Goal: Use online tool/utility: Utilize a website feature to perform a specific function

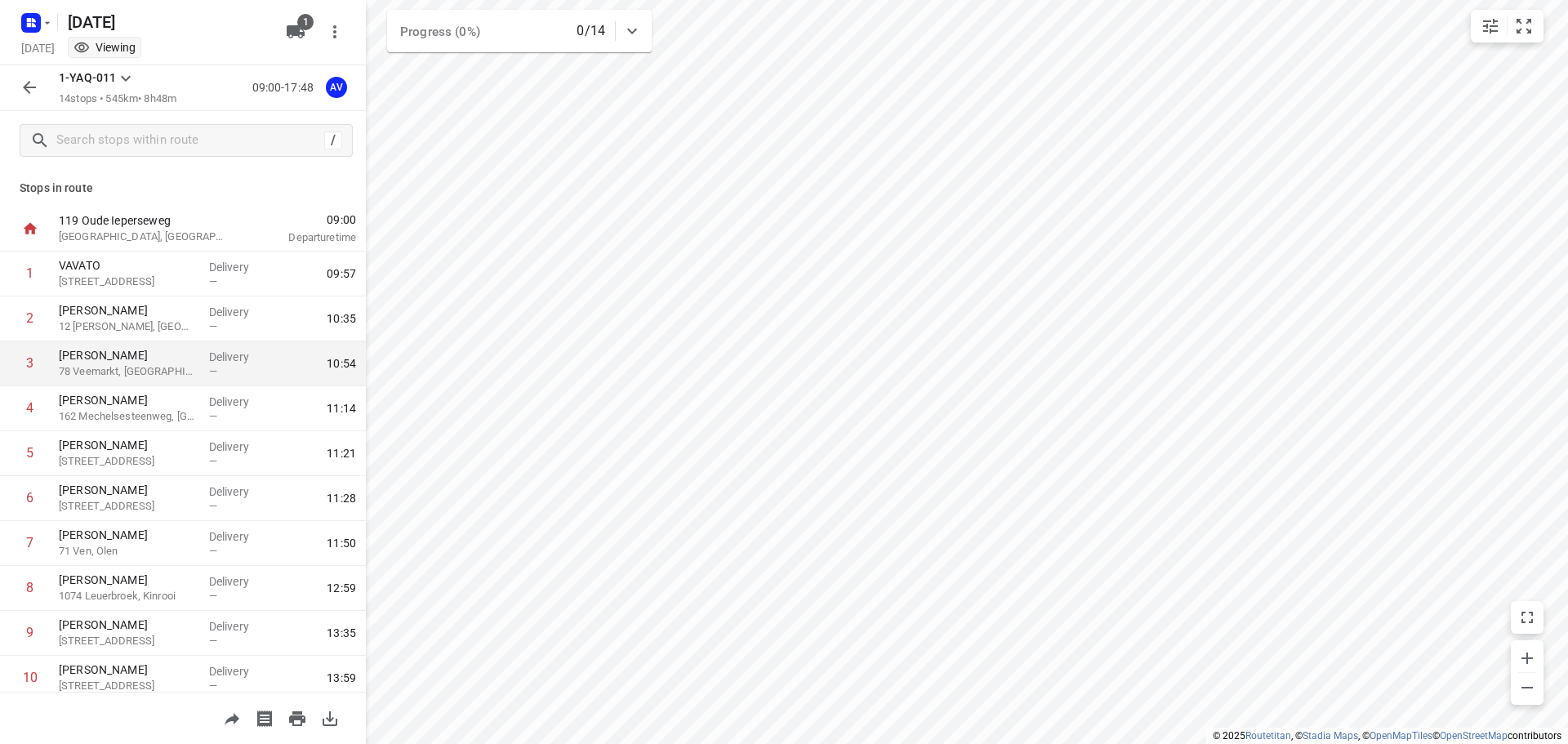
scroll to position [82, 0]
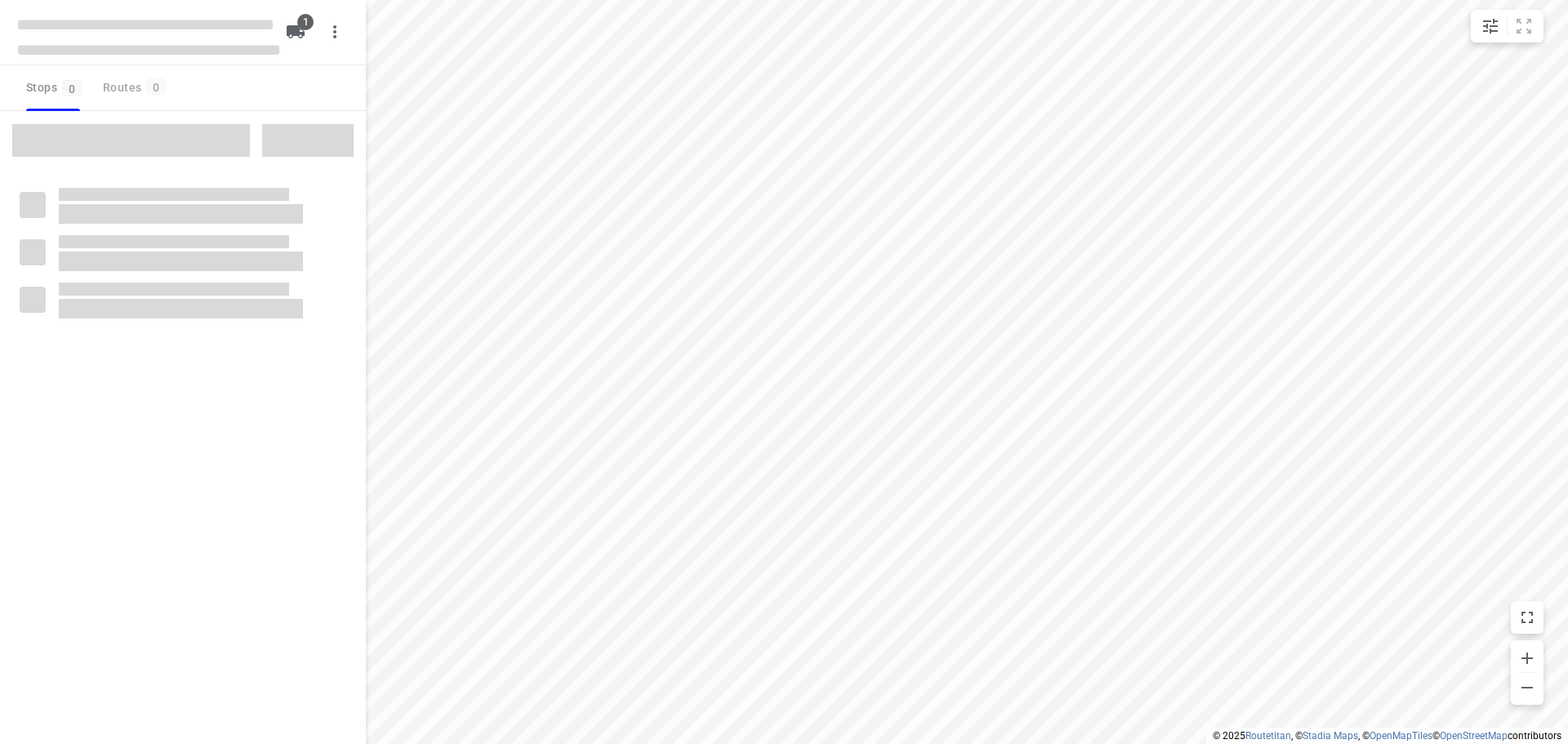
type input "distance"
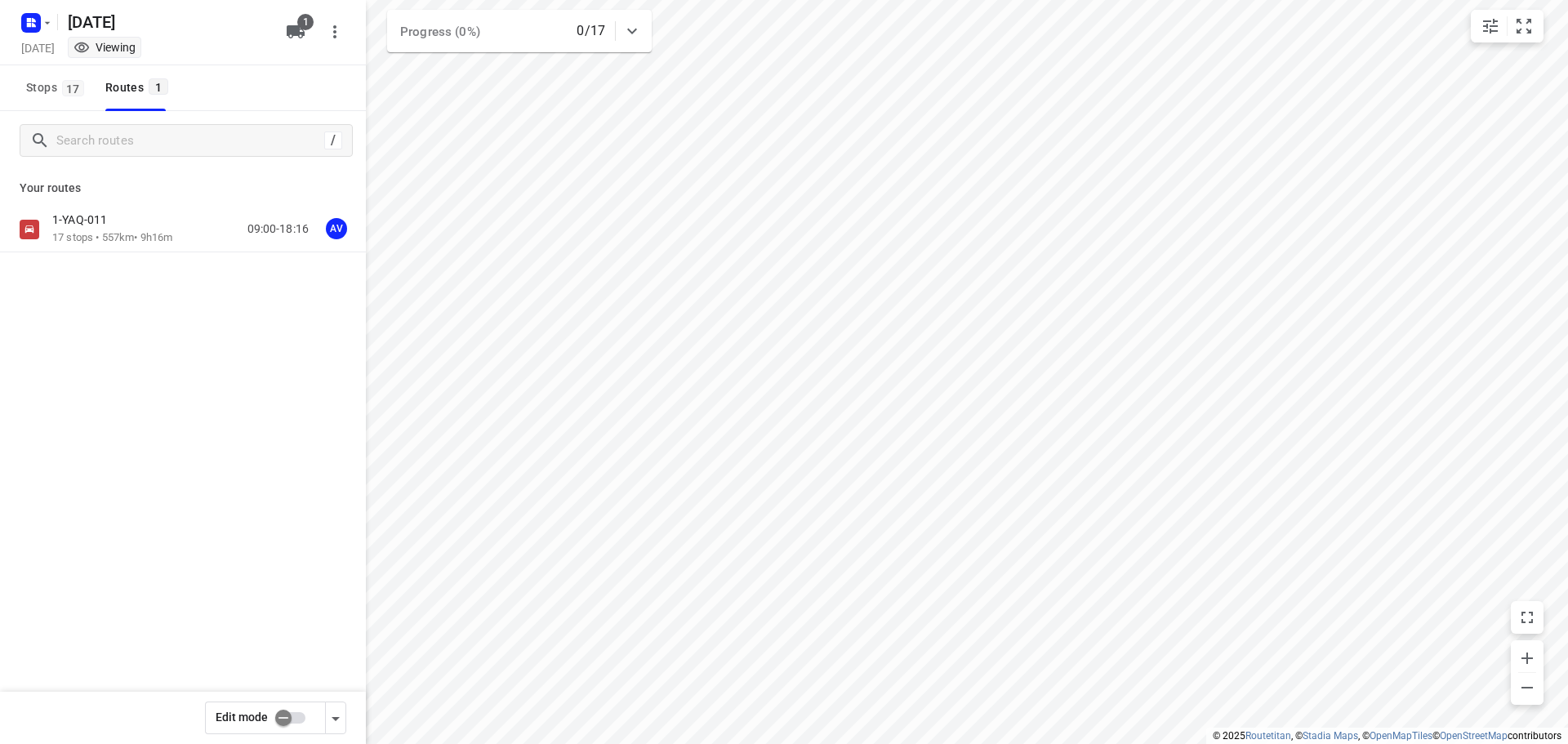
click at [129, 239] on p "17 stops • 557km • 9h16m" at bounding box center [112, 238] width 120 height 16
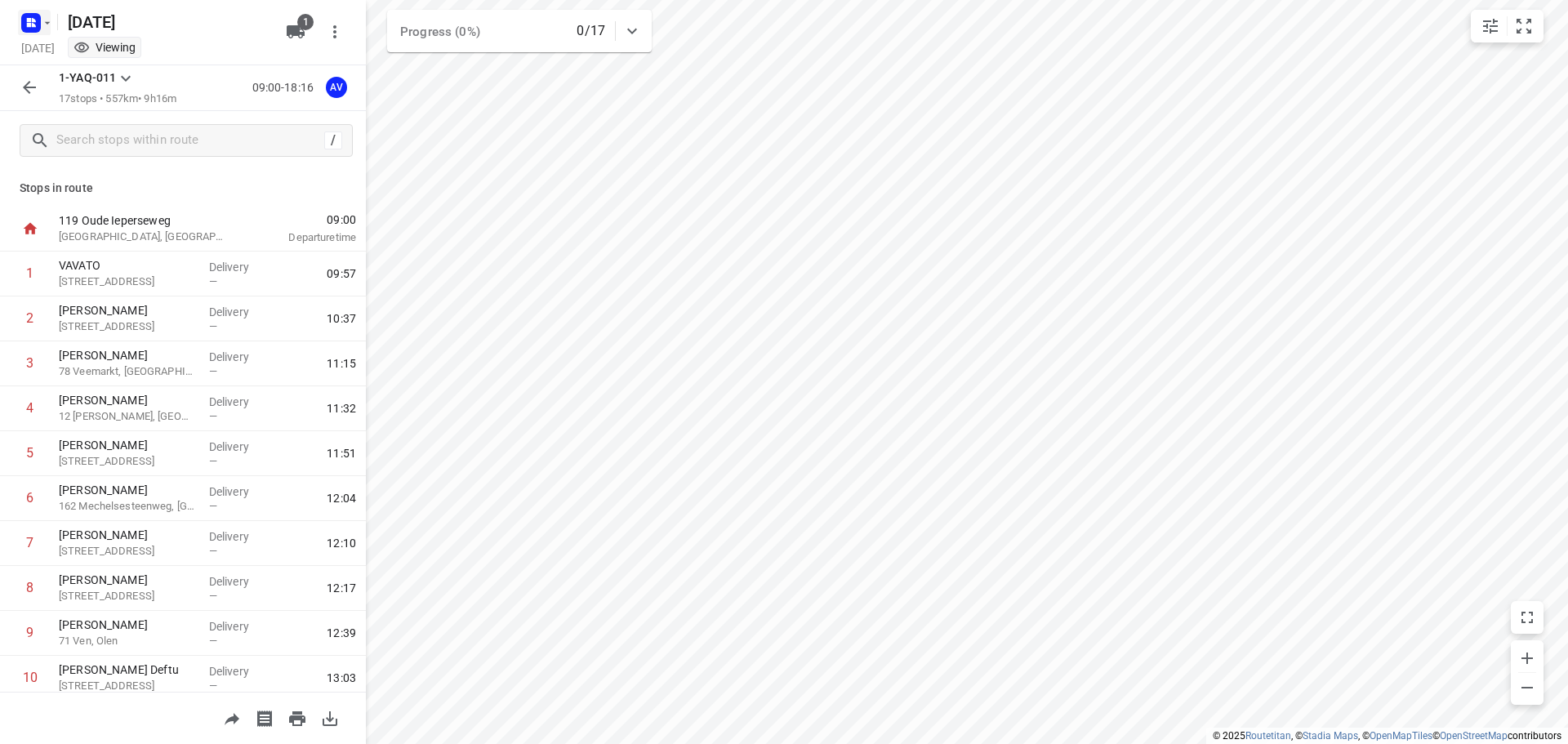
click at [35, 22] on rect "button" at bounding box center [31, 22] width 20 height 20
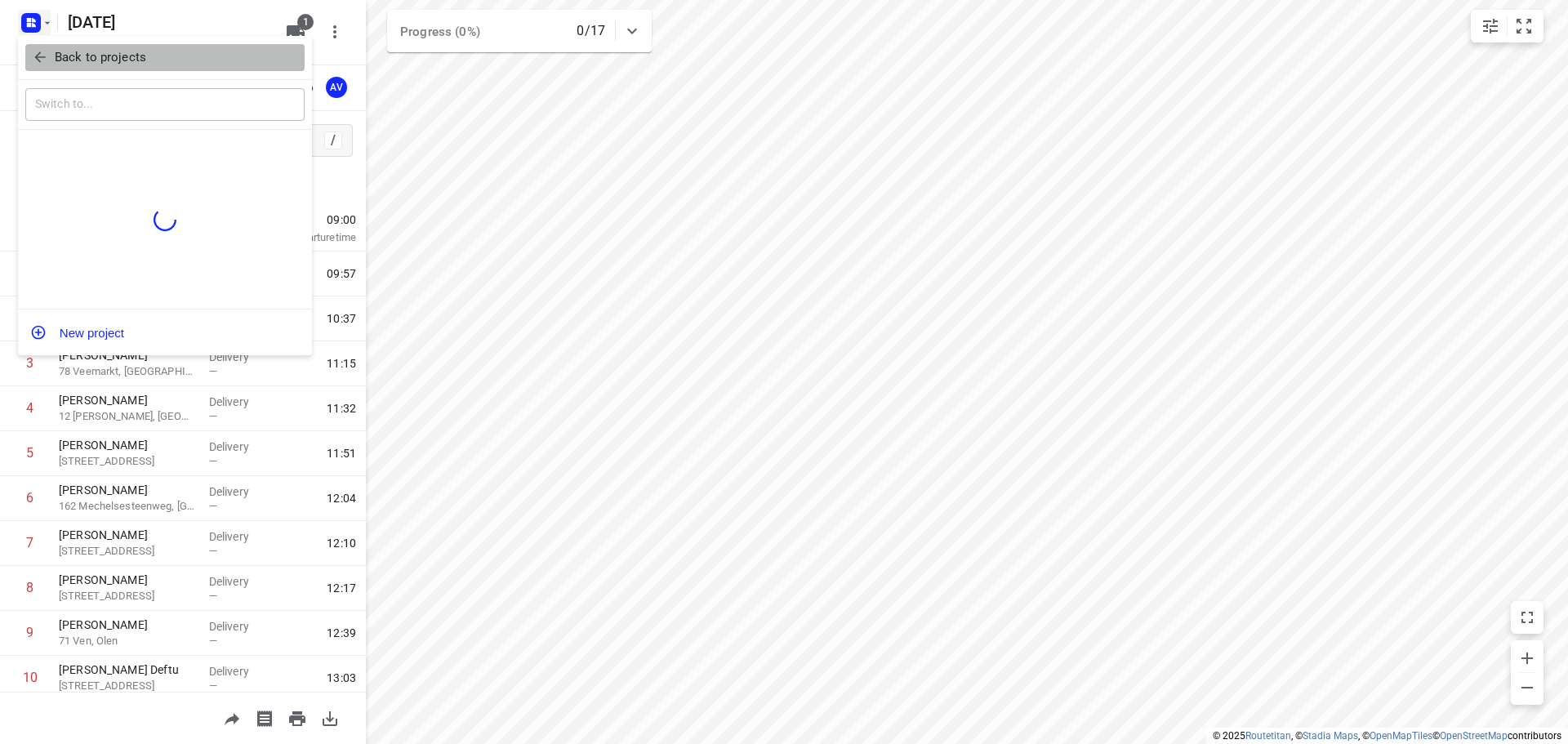
click at [37, 59] on icon "button" at bounding box center [39, 57] width 10 height 10
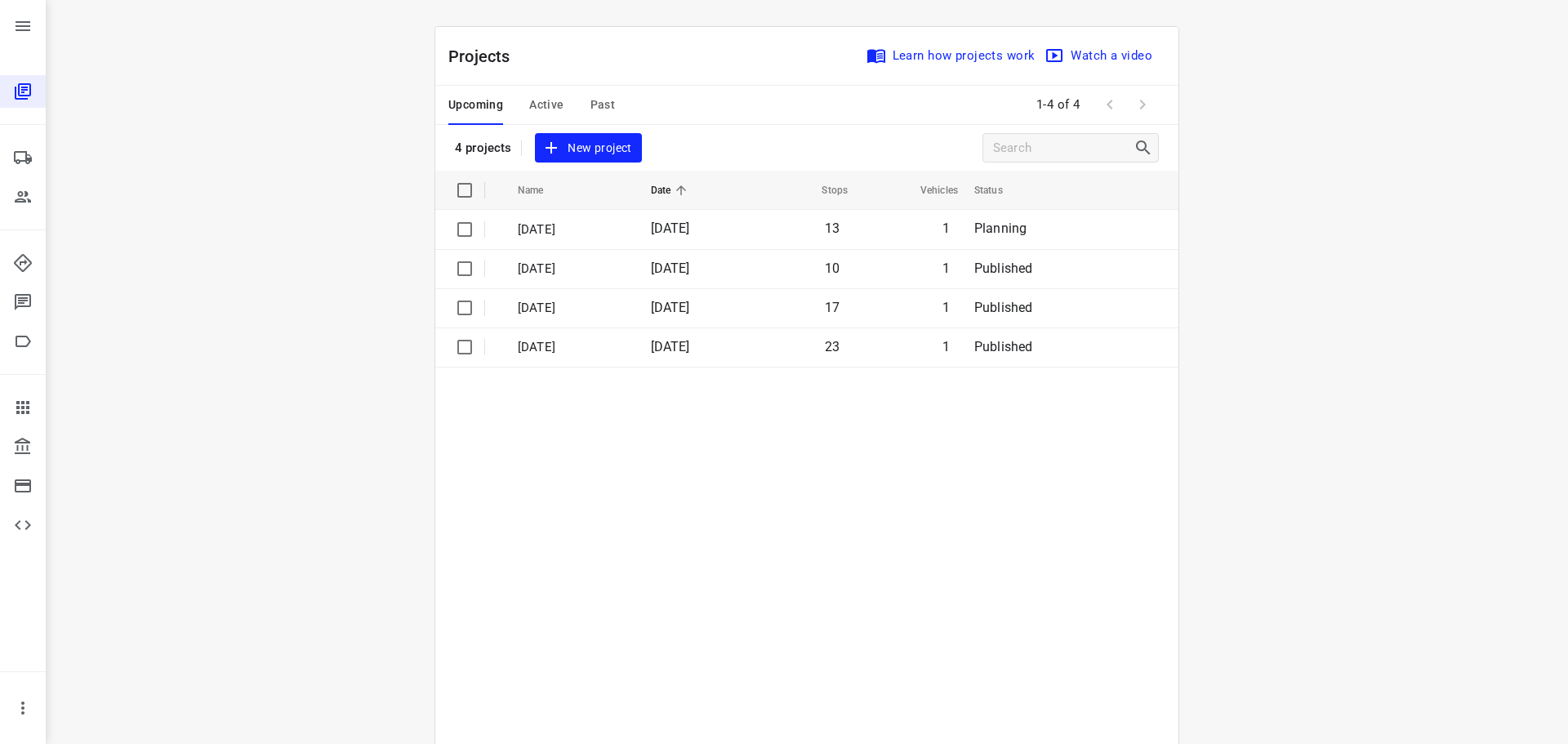
click at [530, 101] on span "Active" at bounding box center [546, 105] width 35 height 21
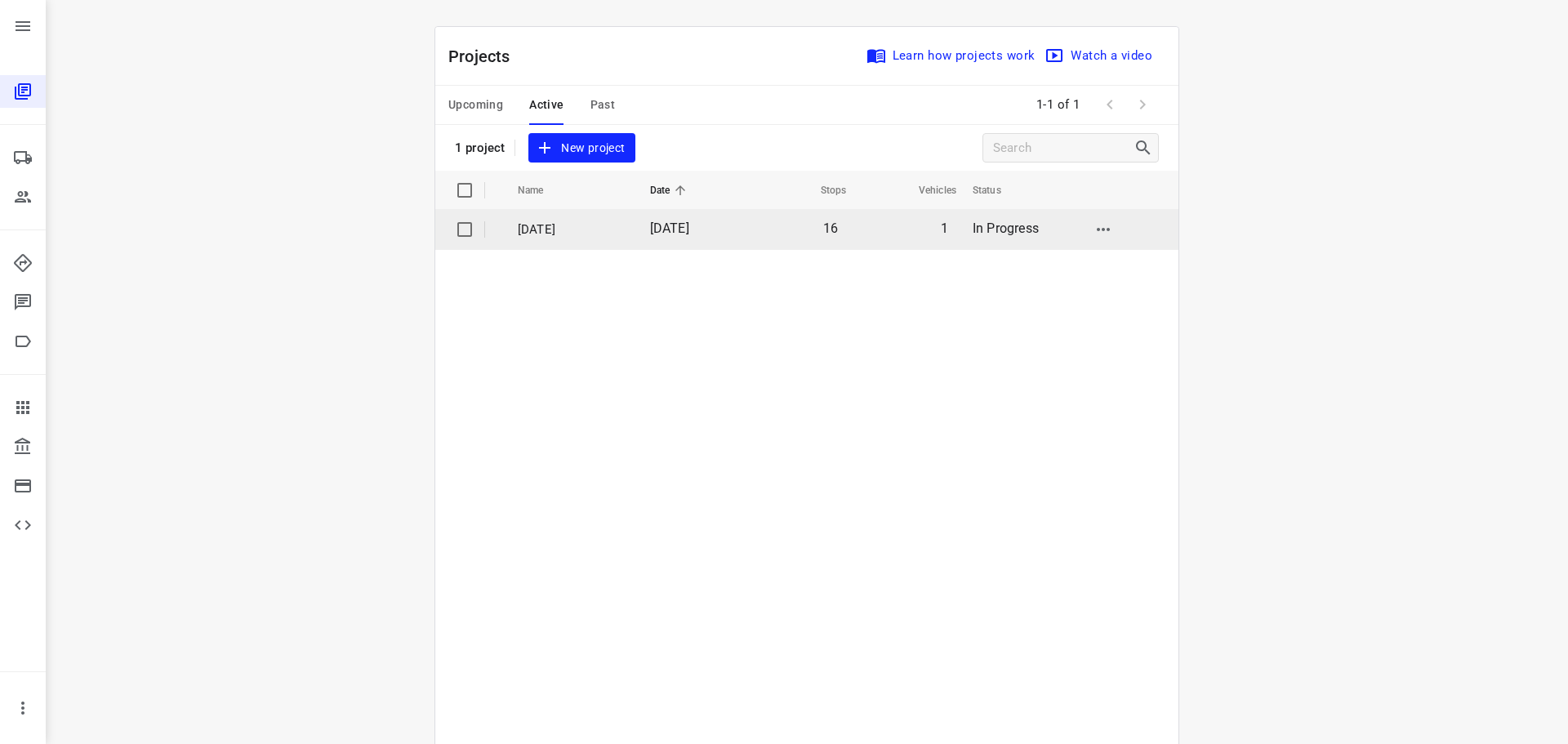
click at [535, 224] on p "[DATE]" at bounding box center [571, 230] width 108 height 19
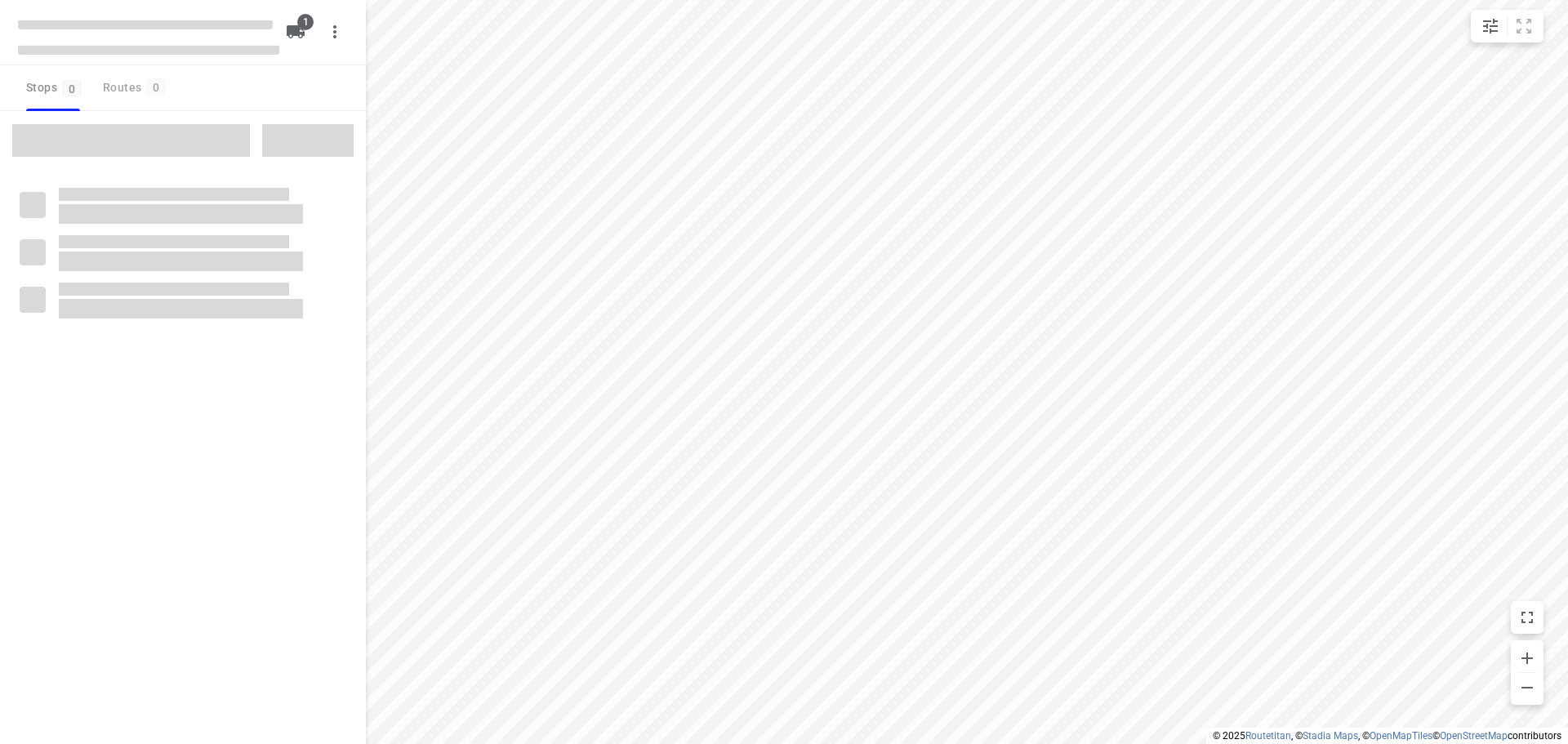
type input "distance"
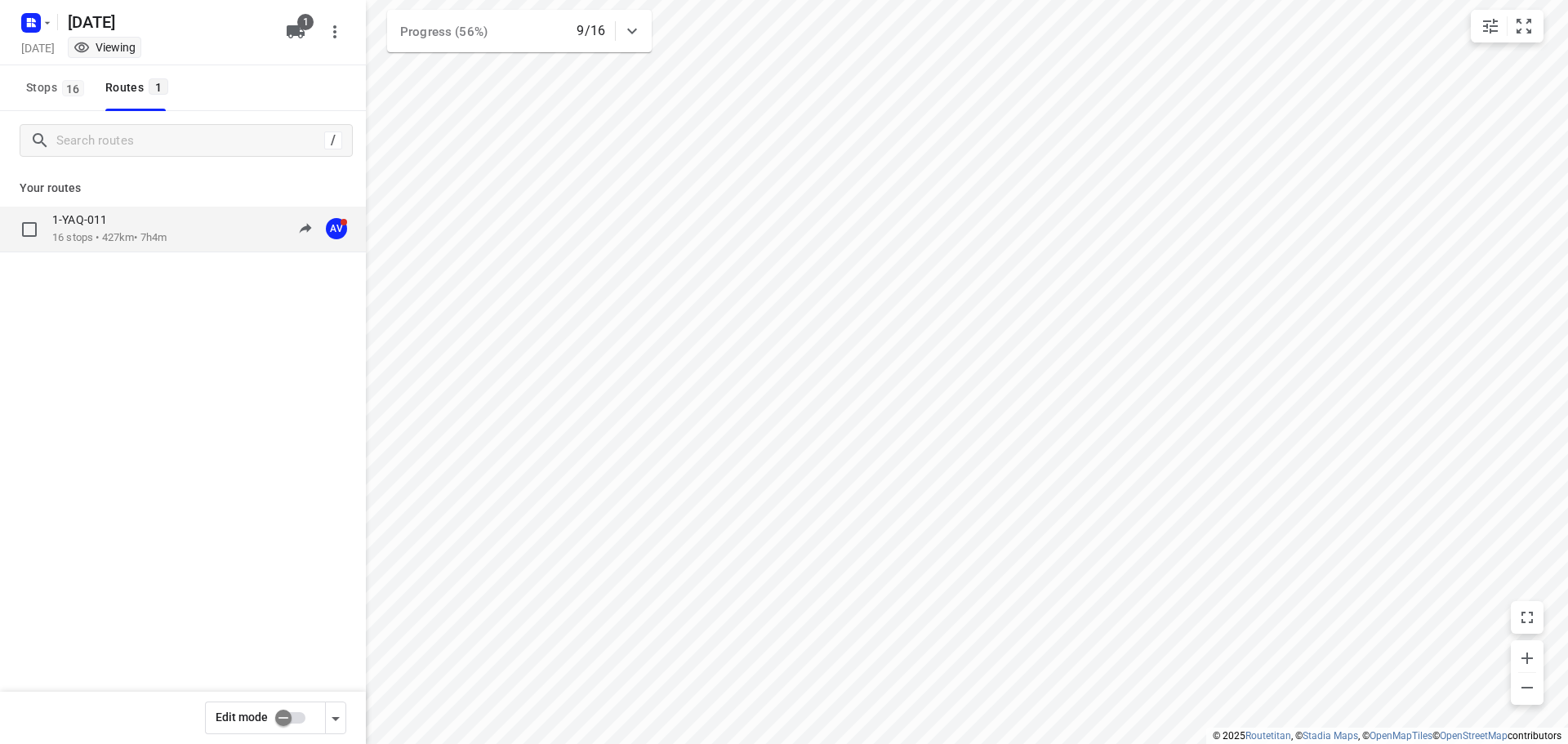
click at [138, 232] on p "16 stops • 427km • 7h4m" at bounding box center [110, 238] width 114 height 16
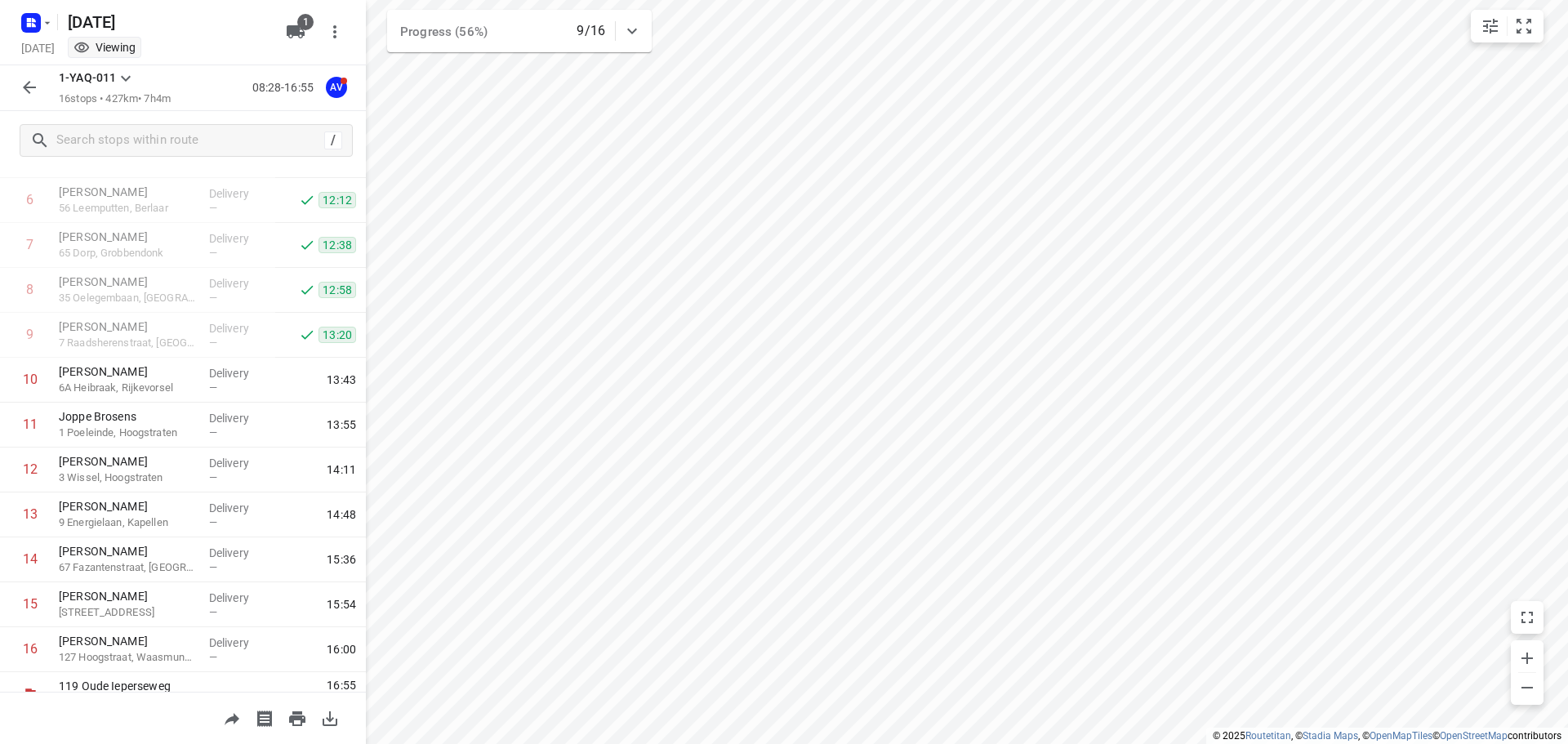
scroll to position [323, 0]
